Goal: Task Accomplishment & Management: Manage account settings

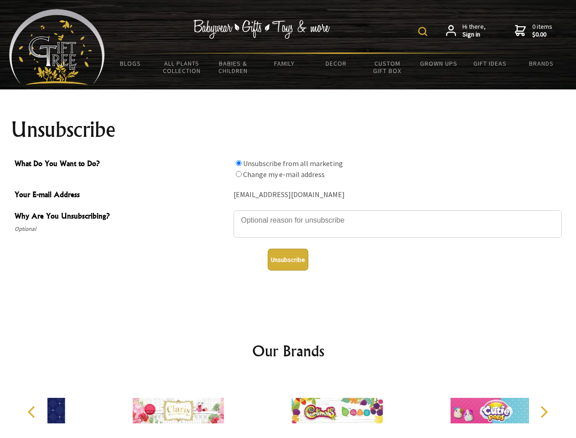
click at [424, 31] on img at bounding box center [422, 31] width 9 height 9
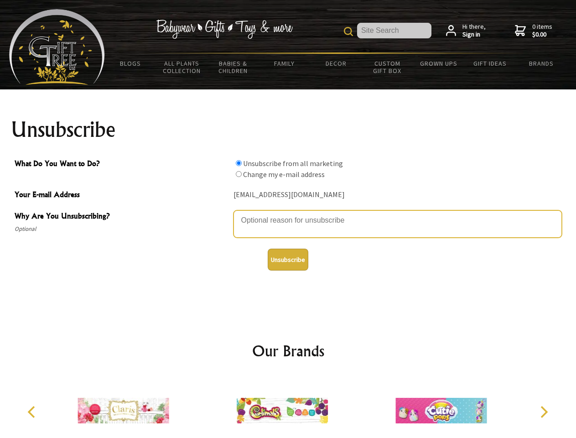
click at [288, 214] on textarea "Why Are You Unsubscribing?" at bounding box center [398, 223] width 329 height 27
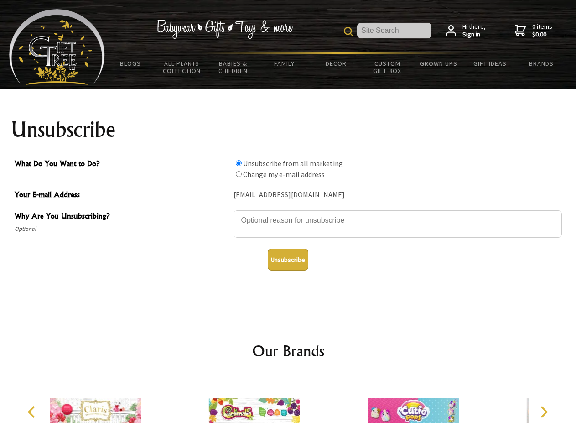
click at [239, 163] on input "What Do You Want to Do?" at bounding box center [239, 163] width 6 height 6
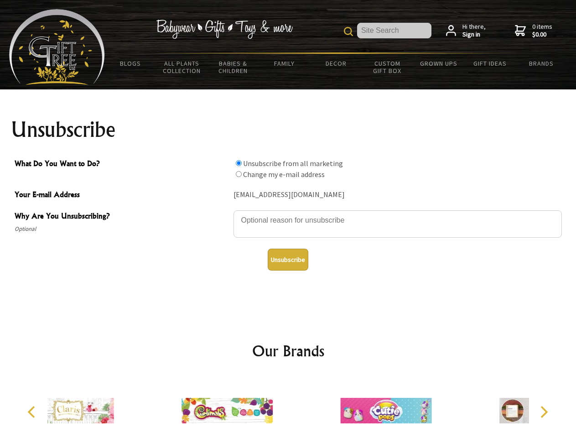
click at [239, 174] on input "What Do You Want to Do?" at bounding box center [239, 174] width 6 height 6
radio input "true"
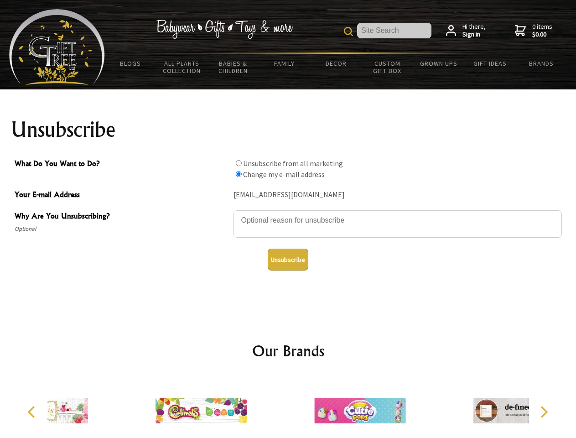
click at [288, 260] on button "Unsubscribe" at bounding box center [288, 260] width 41 height 22
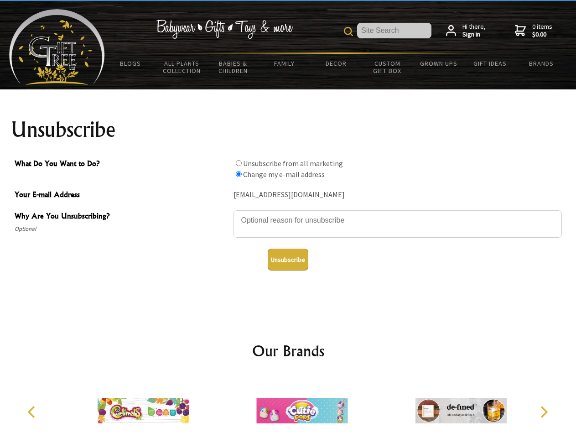
click at [33, 412] on icon "Previous" at bounding box center [32, 412] width 12 height 12
click at [544, 412] on icon "Next" at bounding box center [543, 412] width 12 height 12
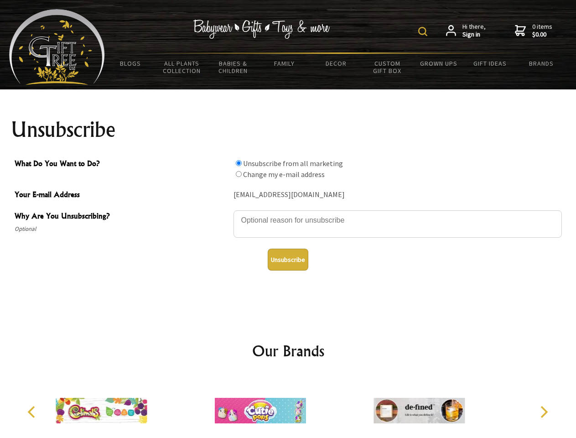
click at [424, 31] on img at bounding box center [422, 31] width 9 height 9
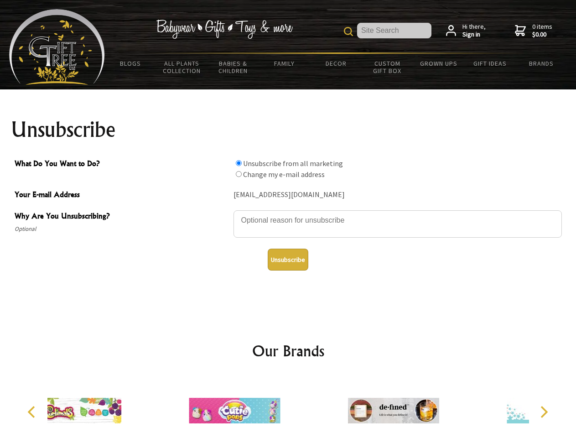
click at [288, 214] on textarea "Why Are You Unsubscribing?" at bounding box center [398, 223] width 329 height 27
